Goal: Transaction & Acquisition: Purchase product/service

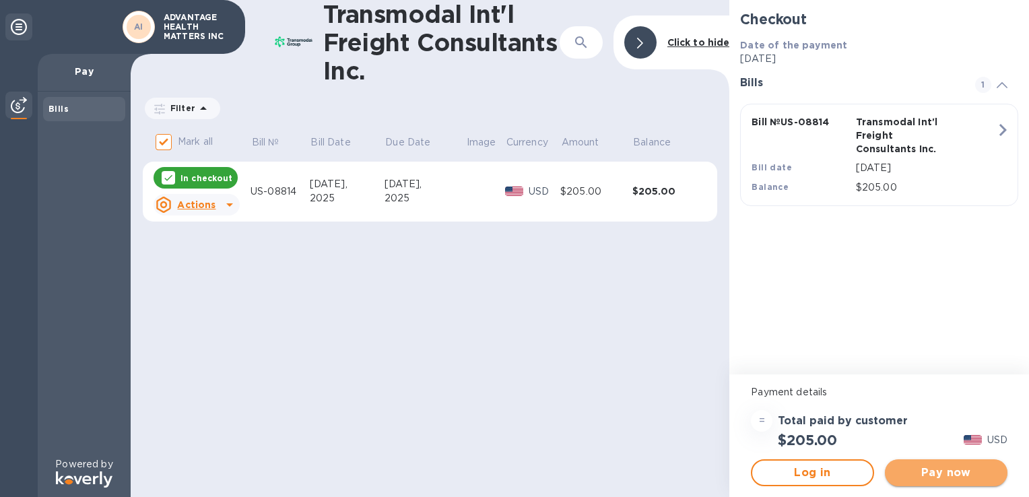
click at [951, 474] on span "Pay now" at bounding box center [946, 473] width 101 height 16
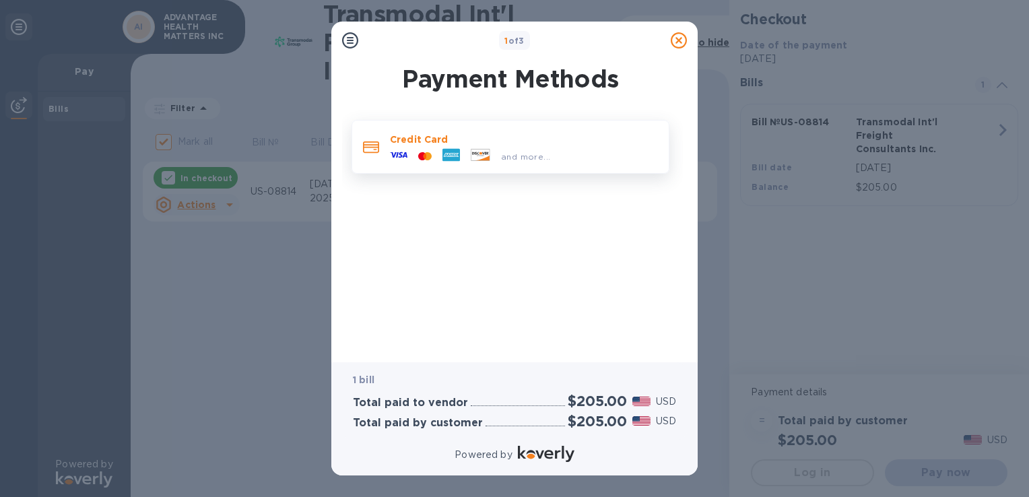
click at [436, 160] on div at bounding box center [425, 156] width 24 height 13
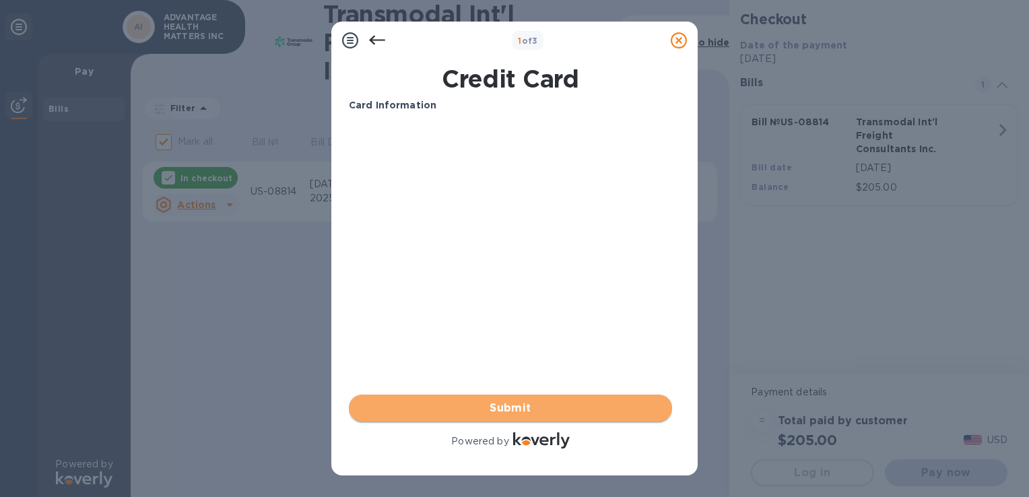
click at [501, 416] on span "Submit" at bounding box center [511, 408] width 302 height 16
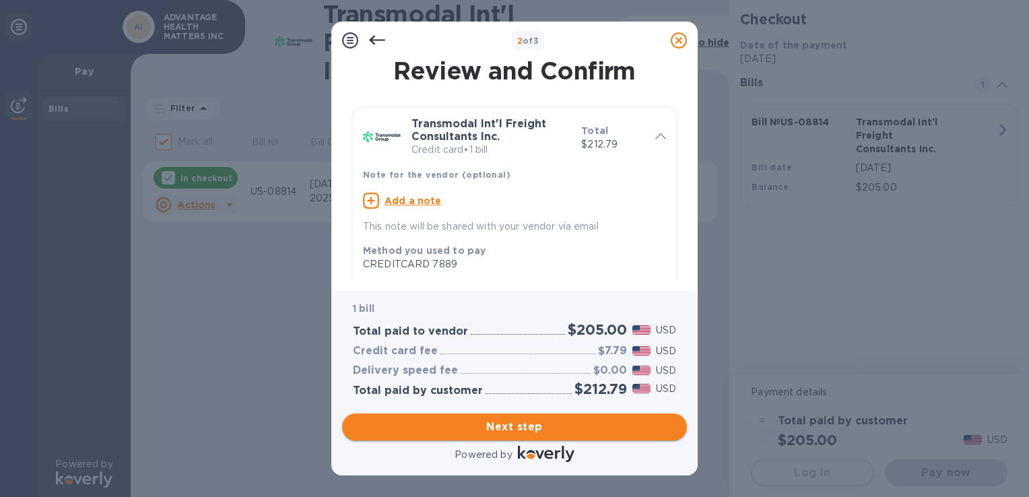
click at [466, 432] on span "Next step" at bounding box center [514, 427] width 323 height 16
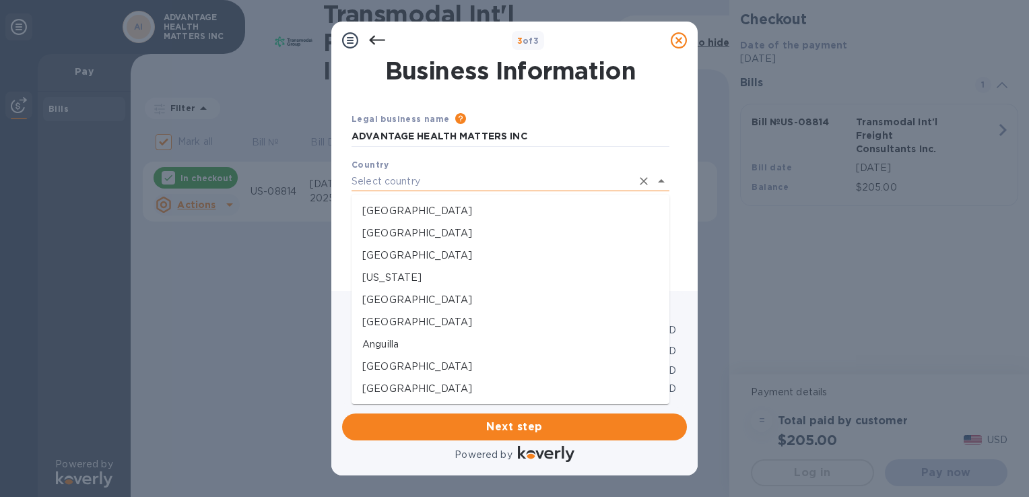
click at [472, 183] on input "text" at bounding box center [491, 182] width 280 height 20
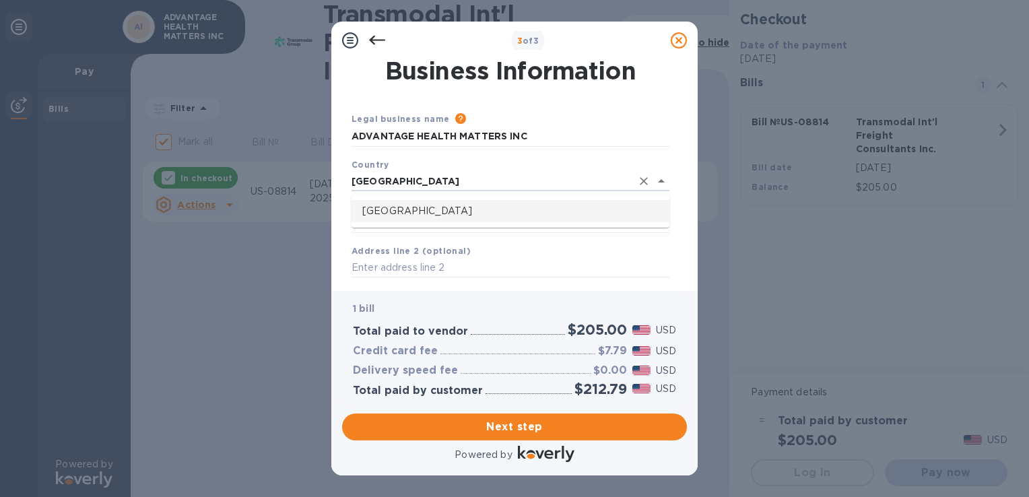
click at [401, 219] on li "Canada" at bounding box center [510, 211] width 318 height 22
type input "Canada"
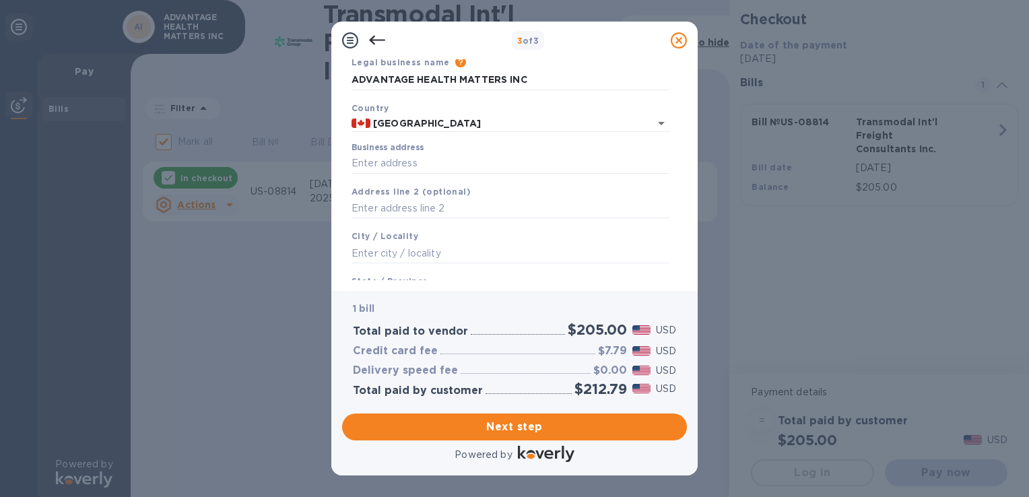
scroll to position [54, 0]
click at [573, 163] on input "Business address" at bounding box center [510, 166] width 318 height 20
click at [479, 170] on input "5787 steeles" at bounding box center [510, 166] width 318 height 20
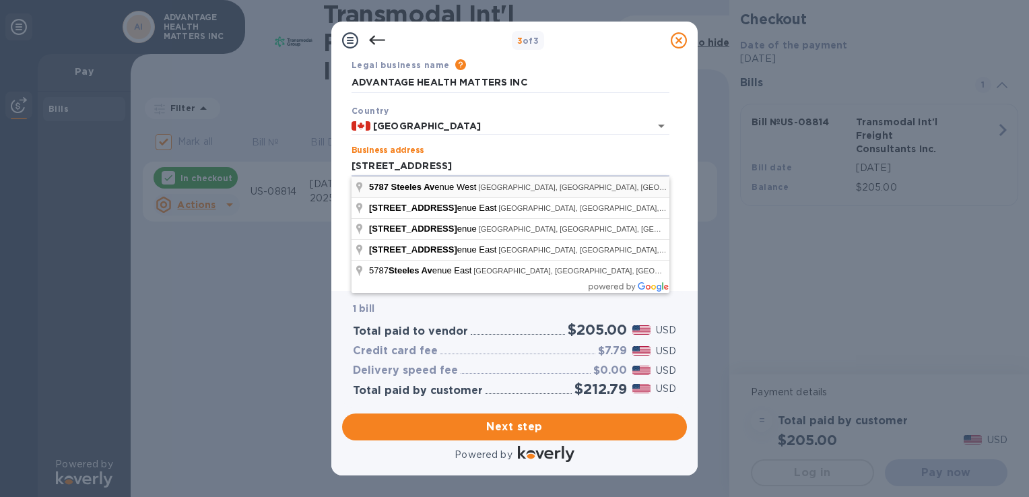
type input "5787 Steeles Avenue West"
type input "Toronto"
type input "ON"
type input "M9L 2W3"
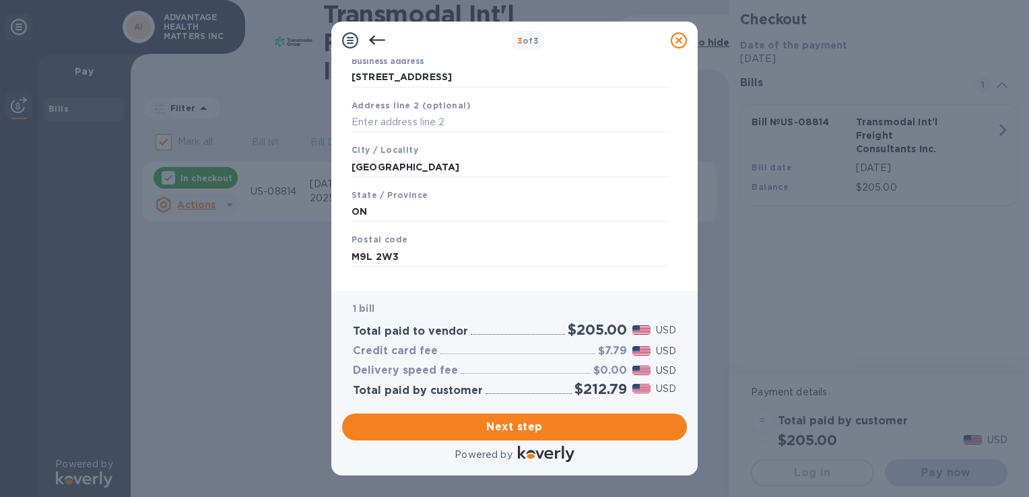
scroll to position [163, 0]
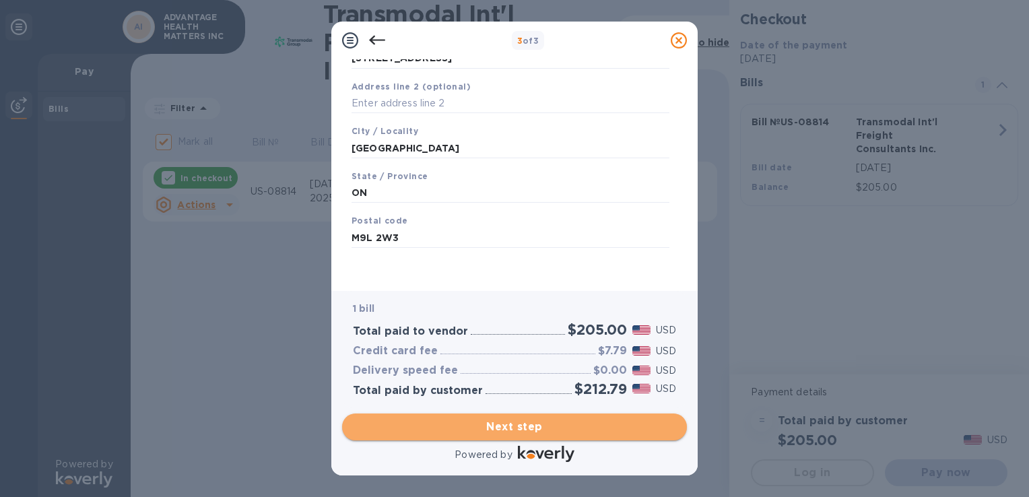
click at [523, 424] on span "Next step" at bounding box center [514, 427] width 323 height 16
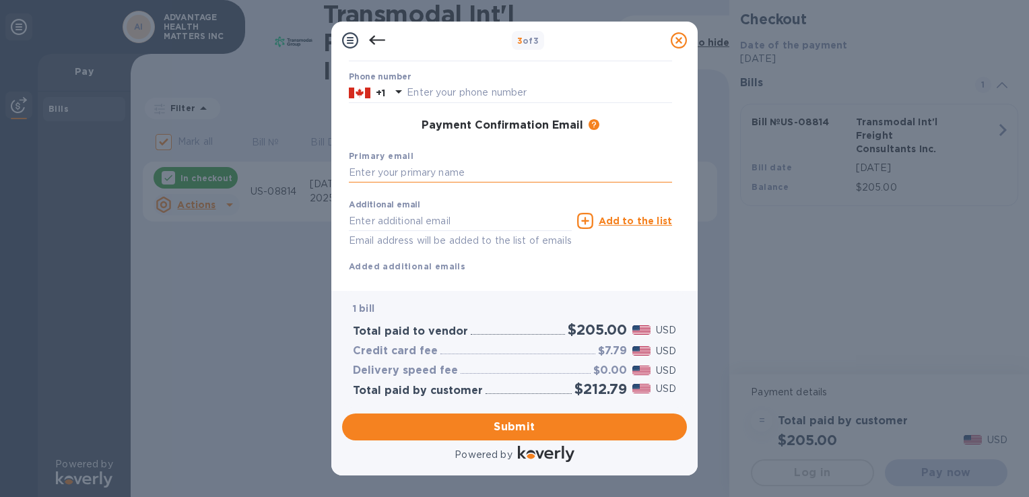
click at [543, 175] on input "text" at bounding box center [510, 173] width 323 height 20
type input "honey@organictraditions.com"
type input "Honey"
type input "Thapar"
type input "6476862304"
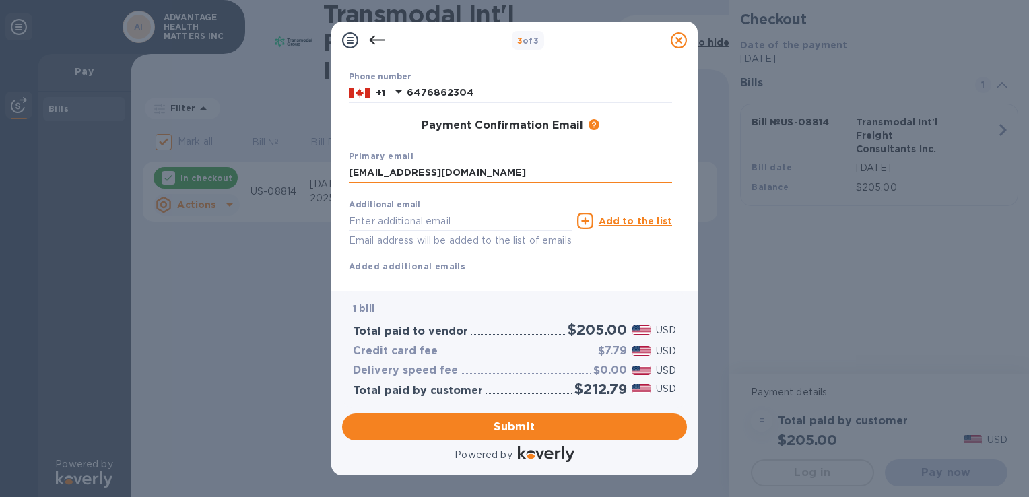
type input "honey@organictraditions.com"
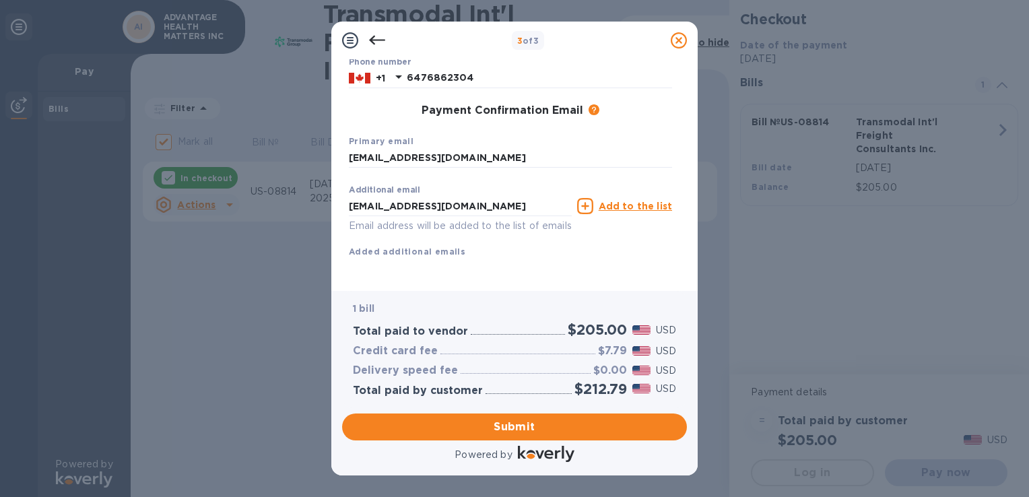
click at [626, 201] on u "Add to the list" at bounding box center [635, 206] width 73 height 11
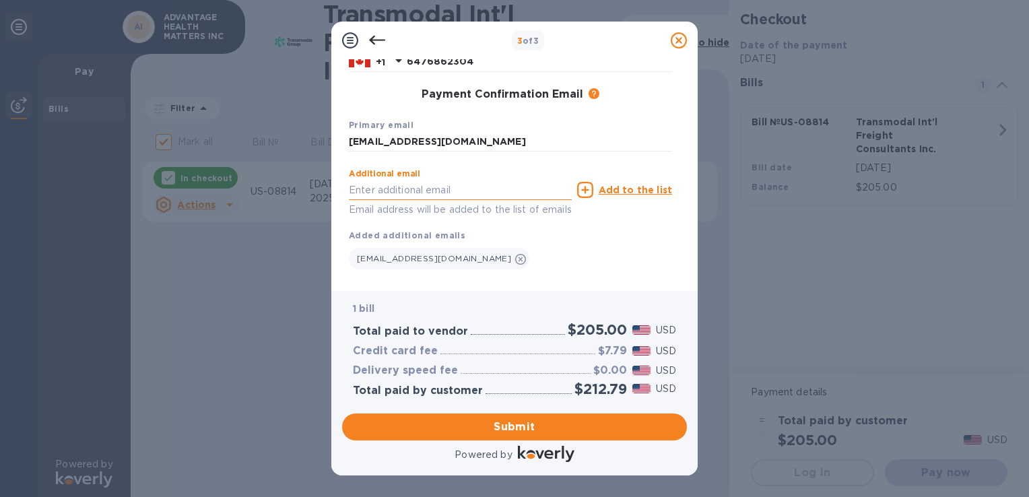
click at [428, 196] on input "text" at bounding box center [460, 190] width 223 height 20
type input "vendorinvoices@organictraditions.com"
drag, startPoint x: 680, startPoint y: 233, endPoint x: 681, endPoint y: 274, distance: 41.1
click at [681, 274] on div "Payment Contact Information First name Honey Last name Thapar Phone number +1 6…" at bounding box center [514, 169] width 345 height 221
click at [645, 191] on u "Add to the list" at bounding box center [635, 190] width 73 height 11
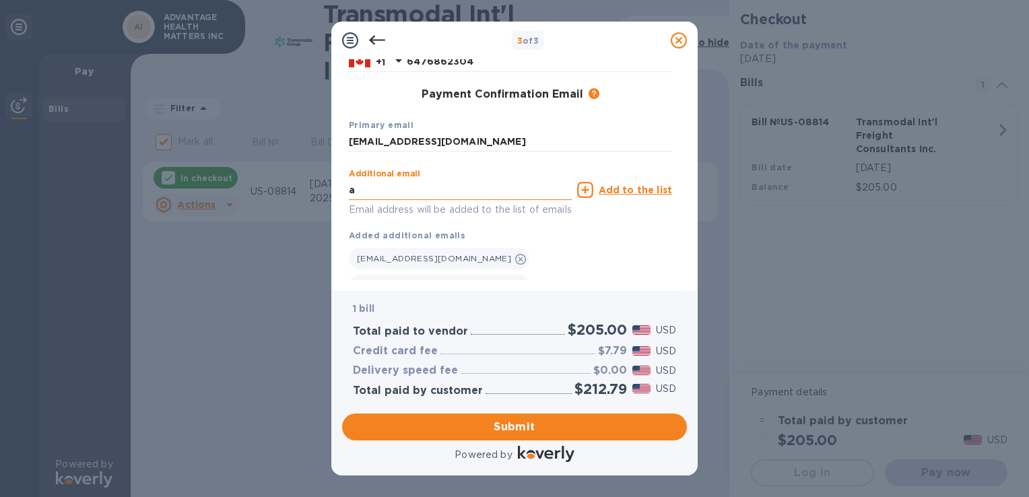
click at [493, 189] on input "a" at bounding box center [460, 190] width 223 height 20
click at [534, 193] on input "accountspayable@advantagehealthmatters.com" at bounding box center [460, 190] width 223 height 20
type input "accountspayable@organictraditions.com"
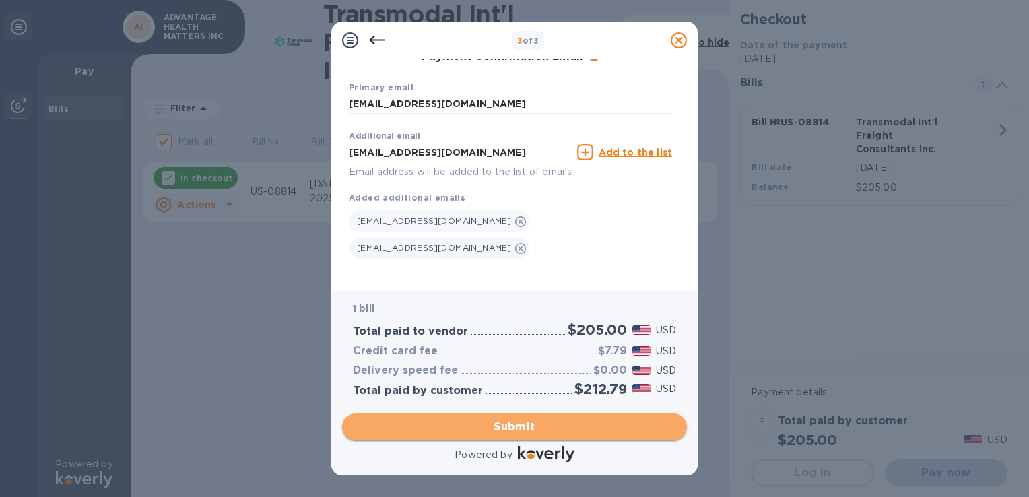
click at [536, 424] on span "Submit" at bounding box center [514, 427] width 323 height 16
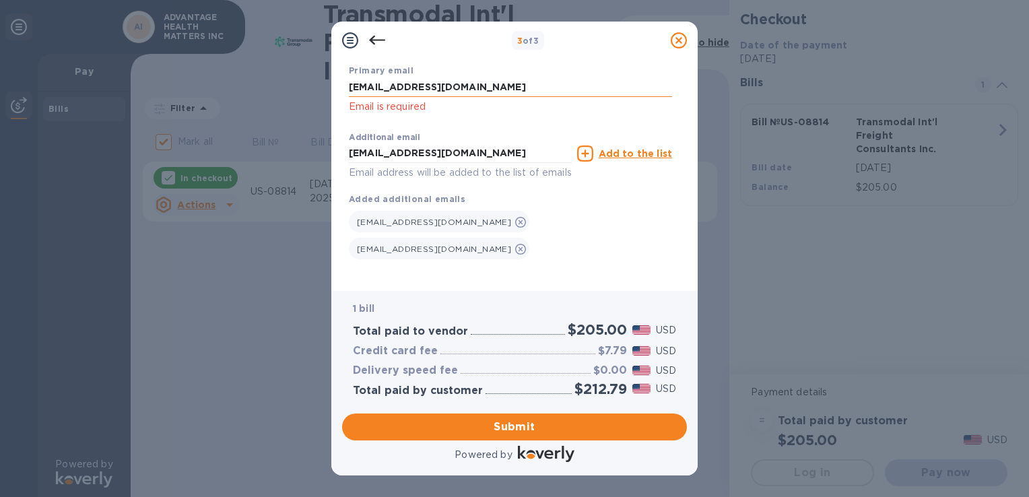
click at [541, 85] on input "honey@organictraditions.com" at bounding box center [510, 87] width 323 height 20
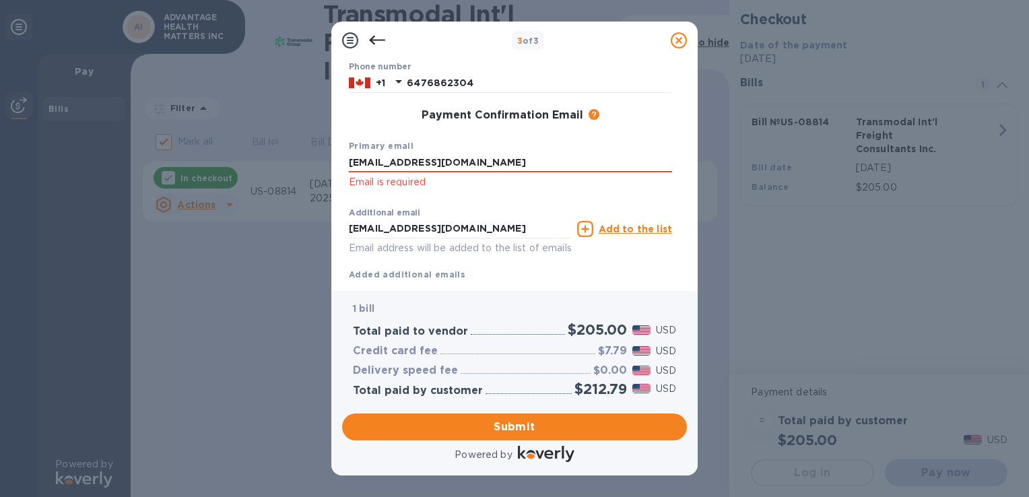
scroll to position [283, 0]
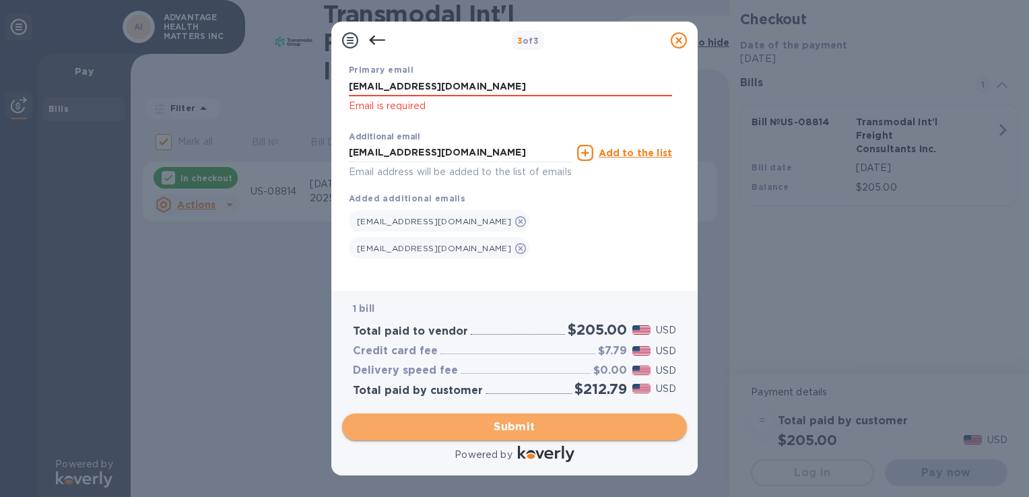
click at [549, 426] on span "Submit" at bounding box center [514, 427] width 323 height 16
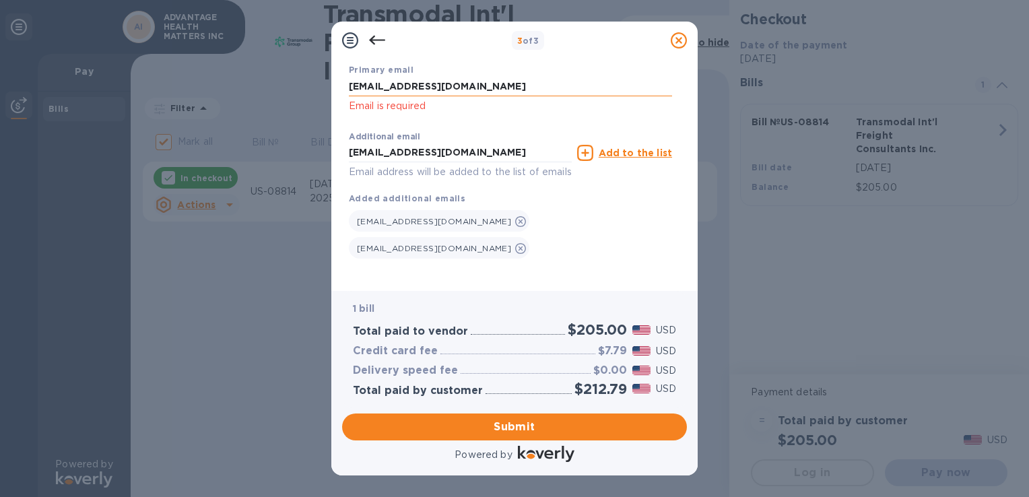
click at [519, 77] on input "honey@organictraditions.com" at bounding box center [510, 87] width 323 height 20
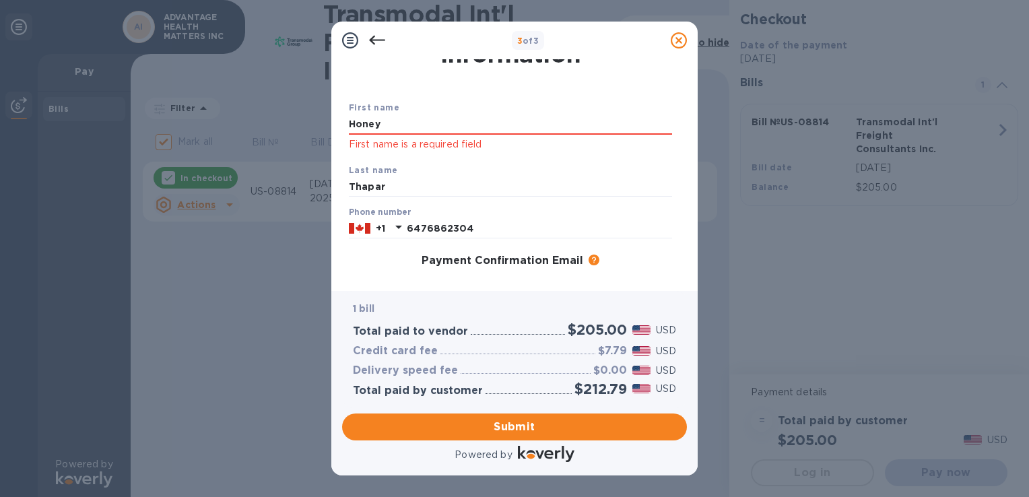
scroll to position [46, 0]
click at [582, 125] on input "Honey" at bounding box center [510, 124] width 323 height 20
type input "Honey"
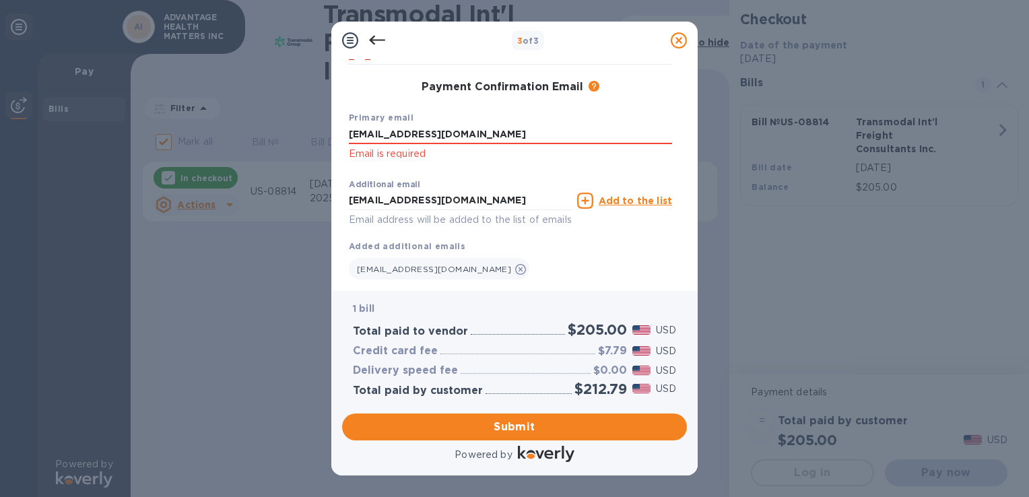
scroll to position [221, 0]
click at [543, 136] on input "honey@organictraditions.com" at bounding box center [510, 133] width 323 height 20
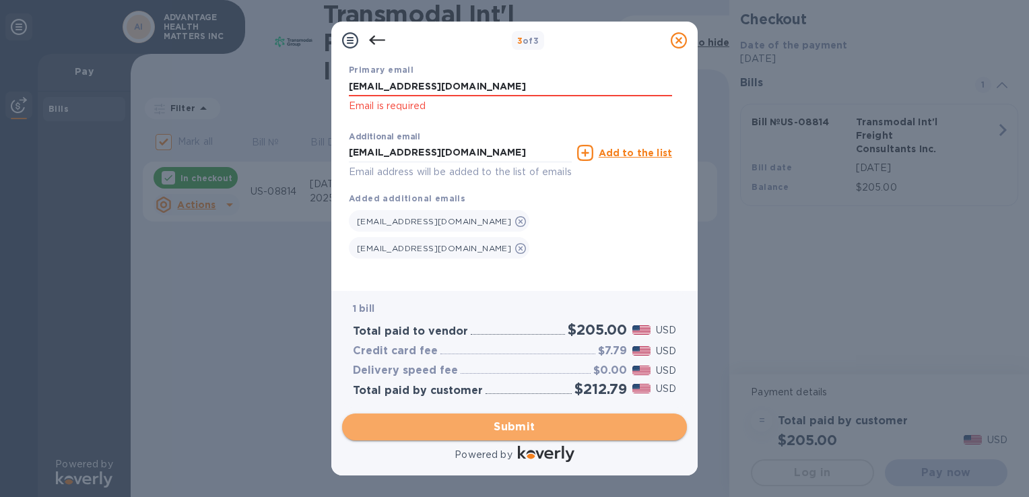
click at [507, 432] on span "Submit" at bounding box center [514, 427] width 323 height 16
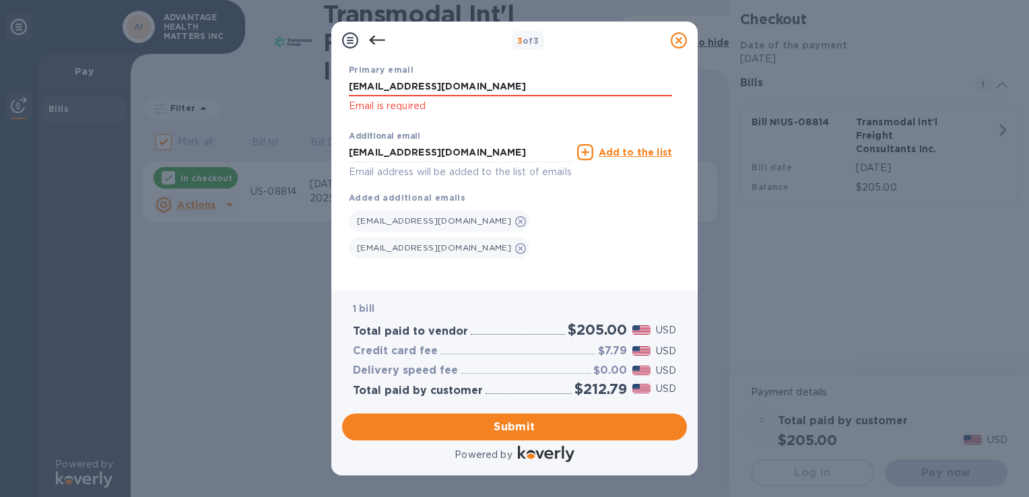
drag, startPoint x: 552, startPoint y: 69, endPoint x: 224, endPoint y: 88, distance: 329.1
click at [224, 88] on div "3 of 3 Payment Contact Information First name Honey Last name Thapar Phone numb…" at bounding box center [514, 248] width 1029 height 497
type input "honey@organictraditions.com"
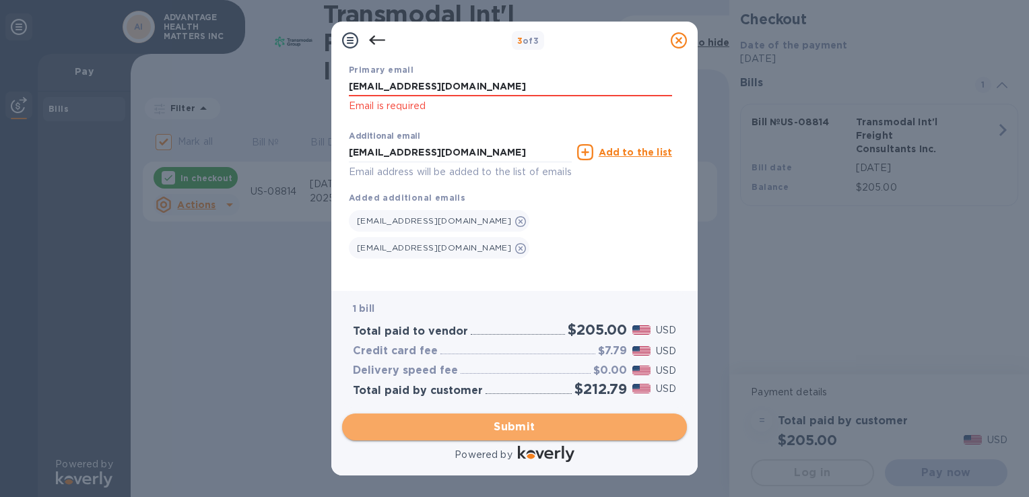
click at [506, 424] on span "Submit" at bounding box center [514, 427] width 323 height 16
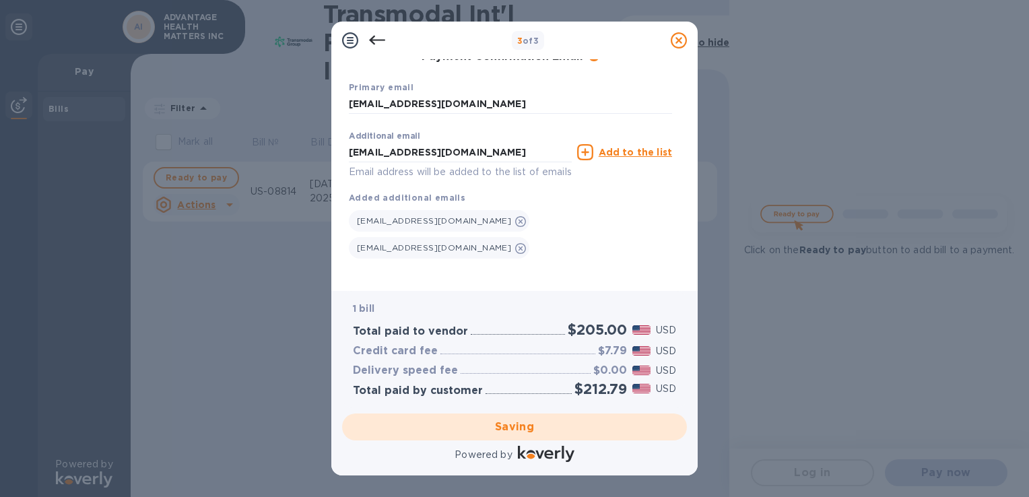
checkbox input "false"
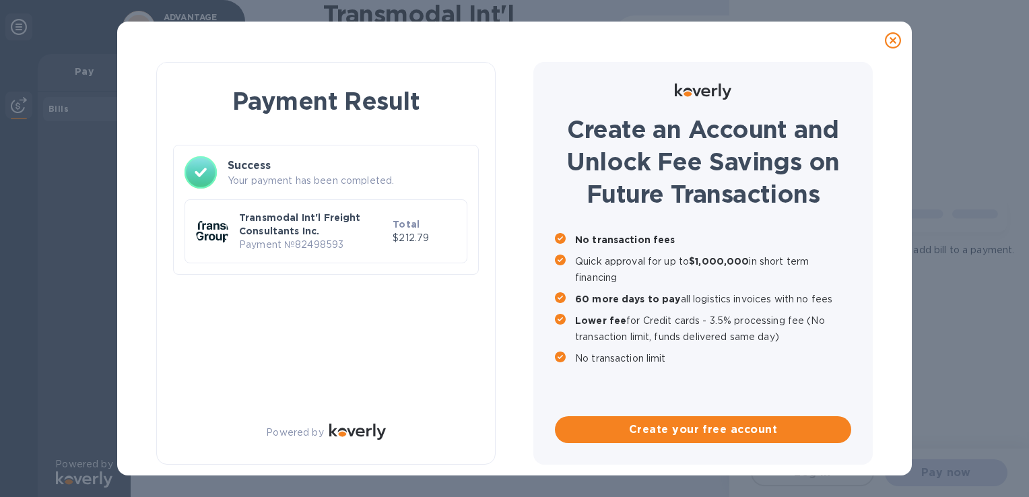
scroll to position [0, 0]
drag, startPoint x: 154, startPoint y: 44, endPoint x: 234, endPoint y: 48, distance: 80.9
click at [234, 48] on div at bounding box center [515, 40] width 784 height 27
